Goal: Information Seeking & Learning: Learn about a topic

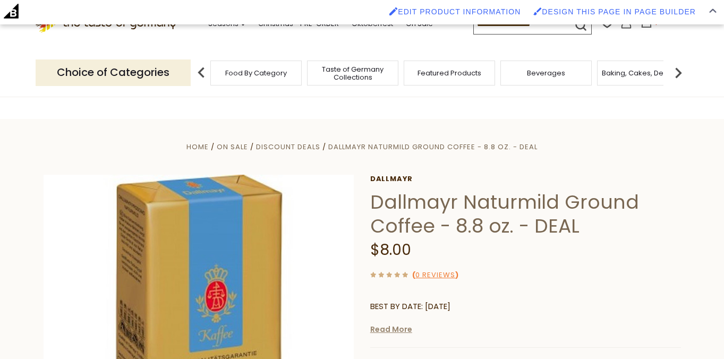
click at [396, 330] on link "Read More" at bounding box center [391, 329] width 42 height 11
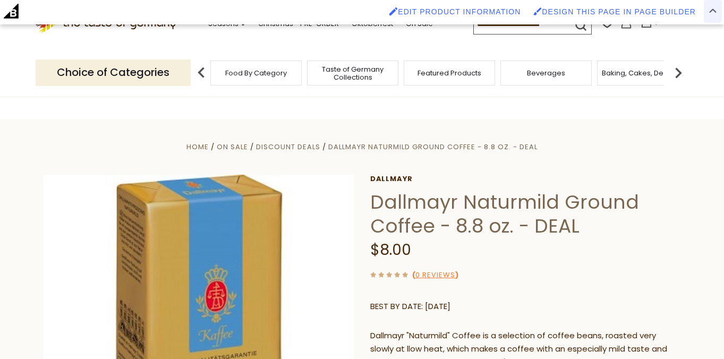
click at [713, 11] on img at bounding box center [712, 10] width 7 height 5
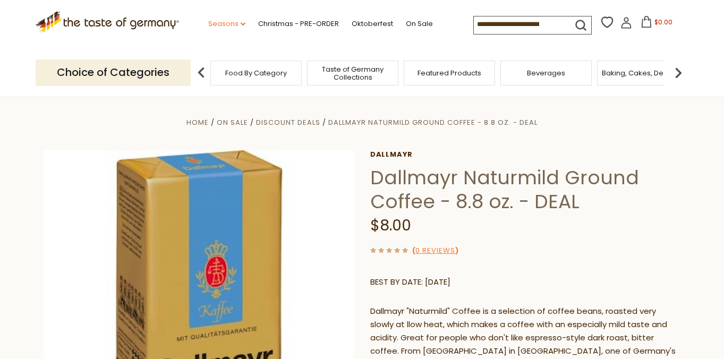
click at [208, 24] on link "Seasons dropdown_arrow" at bounding box center [226, 24] width 37 height 12
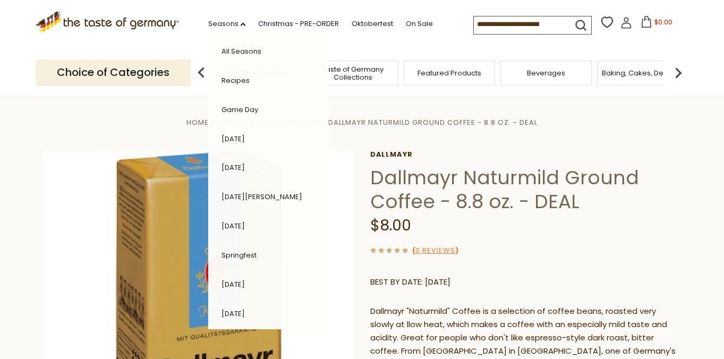
click at [221, 80] on link "Recipes" at bounding box center [235, 80] width 28 height 10
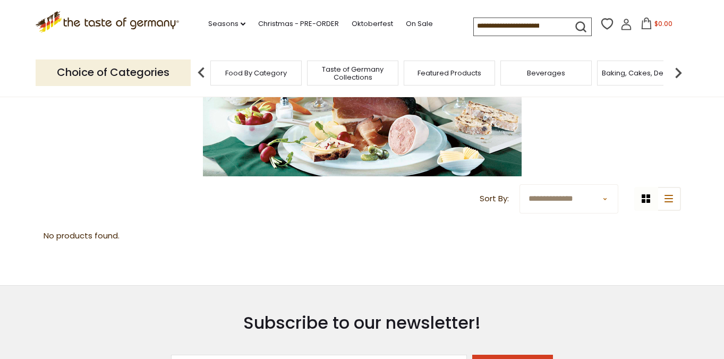
scroll to position [224, 0]
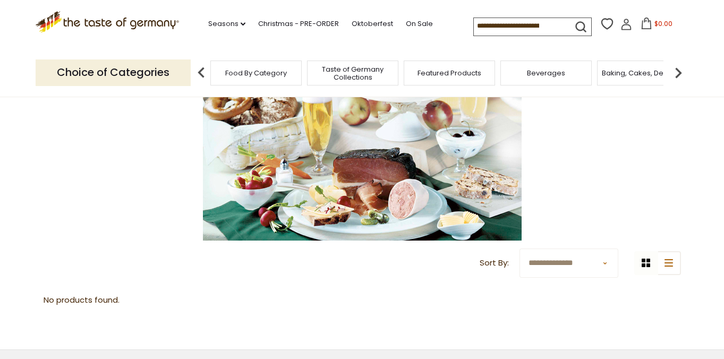
click at [348, 161] on img at bounding box center [362, 134] width 319 height 212
